Goal: Check status: Check status

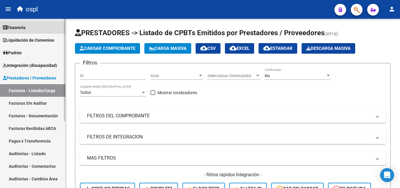
click at [23, 25] on span "Tesorería" at bounding box center [14, 27] width 23 height 6
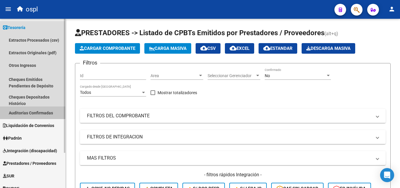
click at [44, 110] on link "Auditorías Confirmadas" at bounding box center [32, 112] width 65 height 13
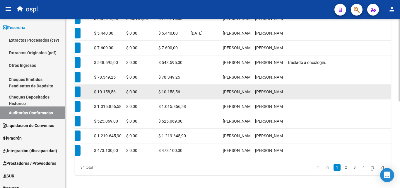
scroll to position [177, 0]
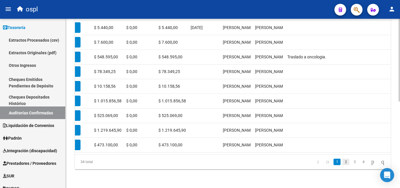
click at [342, 163] on link "2" at bounding box center [345, 161] width 7 height 6
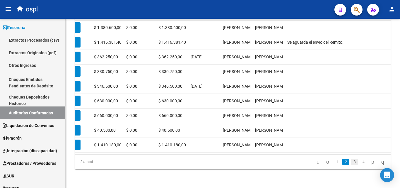
click at [351, 162] on link "3" at bounding box center [354, 161] width 7 height 6
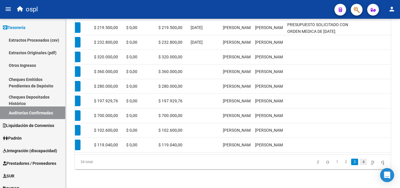
click at [360, 162] on link "4" at bounding box center [363, 161] width 7 height 6
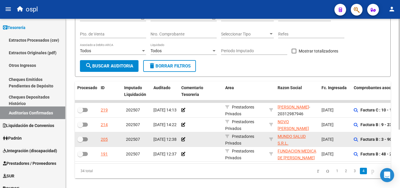
scroll to position [89, 0]
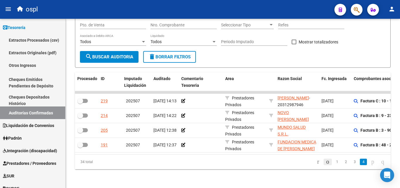
click at [325, 161] on icon "go to previous page" at bounding box center [327, 161] width 5 height 7
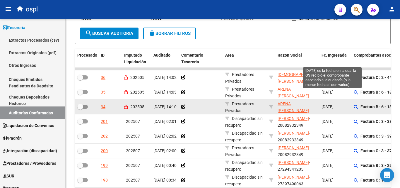
scroll to position [60, 0]
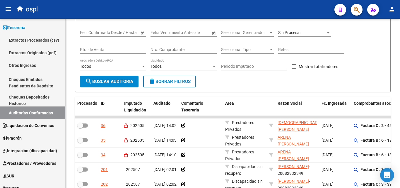
click at [141, 105] on span "Imputado Liquidación" at bounding box center [135, 106] width 22 height 11
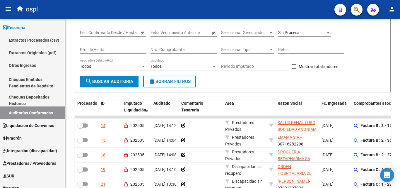
click at [141, 105] on span "Imputado Liquidación" at bounding box center [135, 106] width 22 height 11
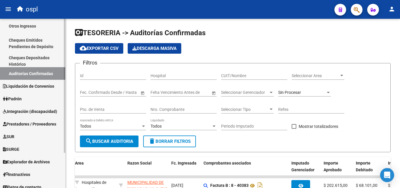
scroll to position [44, 0]
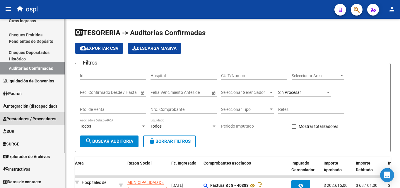
click at [26, 116] on span "Prestadores / Proveedores" at bounding box center [29, 118] width 53 height 6
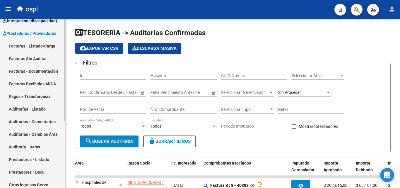
click at [23, 42] on link "Facturas - Listado/Carga" at bounding box center [32, 46] width 65 height 13
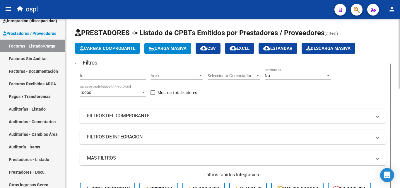
click at [111, 115] on mat-panel-title "FILTROS DEL COMPROBANTE" at bounding box center [229, 115] width 284 height 6
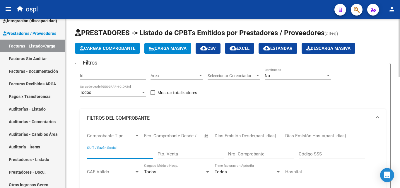
click at [115, 154] on input "CUIT / Razón Social" at bounding box center [120, 153] width 66 height 5
type input "emerger"
click at [294, 73] on div "No Confirmado" at bounding box center [298, 74] width 66 height 12
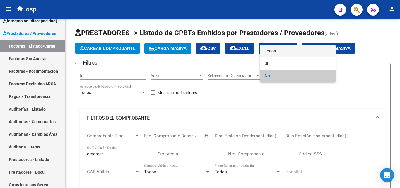
click at [270, 52] on span "Todos" at bounding box center [298, 51] width 66 height 12
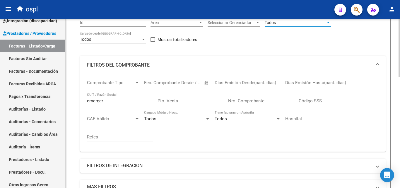
scroll to position [117, 0]
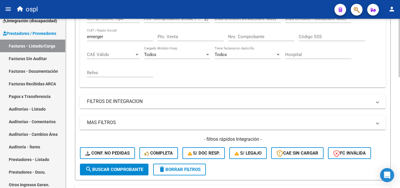
click at [108, 171] on span "search Buscar Comprobante" at bounding box center [114, 169] width 58 height 5
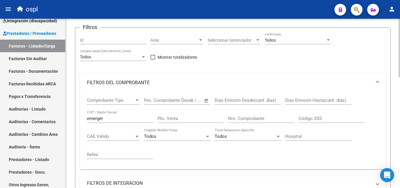
scroll to position [29, 0]
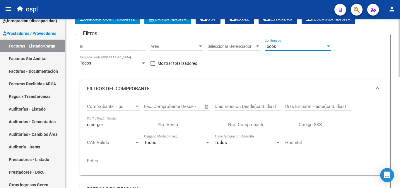
click at [296, 48] on div "Todos" at bounding box center [295, 46] width 61 height 5
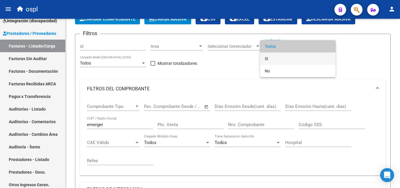
click at [288, 58] on span "Si" at bounding box center [298, 58] width 66 height 12
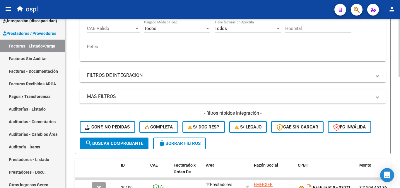
scroll to position [234, 0]
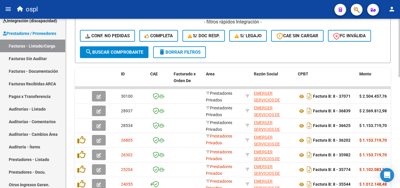
click at [116, 51] on span "search Buscar Comprobante" at bounding box center [114, 51] width 58 height 5
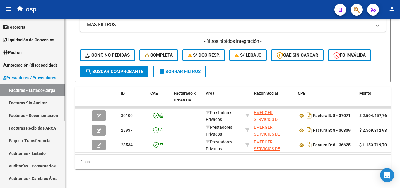
scroll to position [0, 0]
click at [33, 27] on link "Tesorería" at bounding box center [32, 27] width 65 height 13
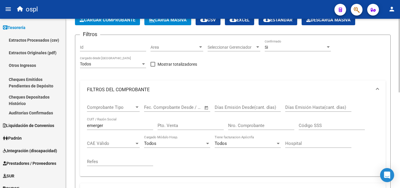
scroll to position [15, 0]
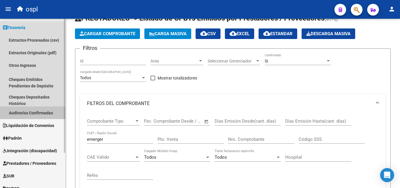
click at [32, 114] on link "Auditorías Confirmadas" at bounding box center [32, 112] width 65 height 13
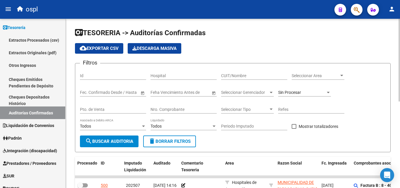
click at [235, 76] on input "CUIT/Nombre" at bounding box center [254, 75] width 66 height 5
type input "emerger"
click at [114, 141] on span "search Buscar Auditoria" at bounding box center [109, 140] width 48 height 5
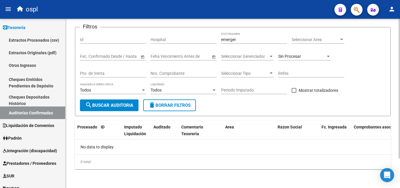
scroll to position [7, 0]
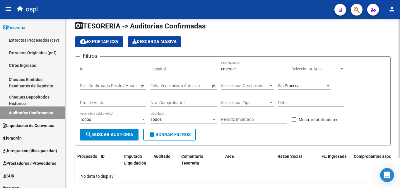
click at [312, 66] on span "Seleccionar Area" at bounding box center [314, 68] width 47 height 5
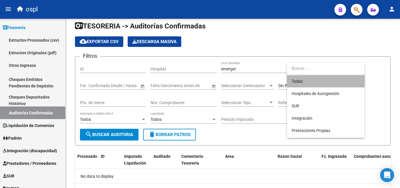
click at [309, 84] on span "Todas" at bounding box center [325, 81] width 68 height 12
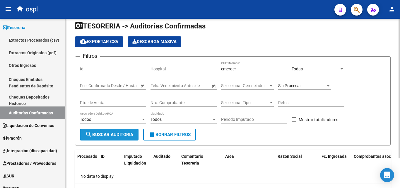
click at [116, 137] on button "search Buscar Auditoria" at bounding box center [109, 134] width 59 height 12
